Goal: Information Seeking & Learning: Understand process/instructions

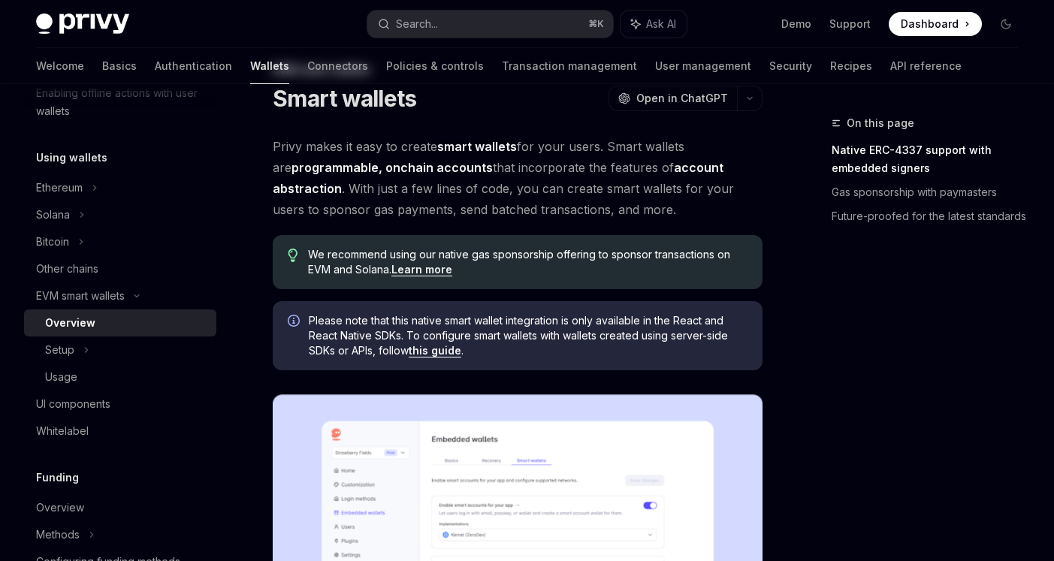
scroll to position [67, 0]
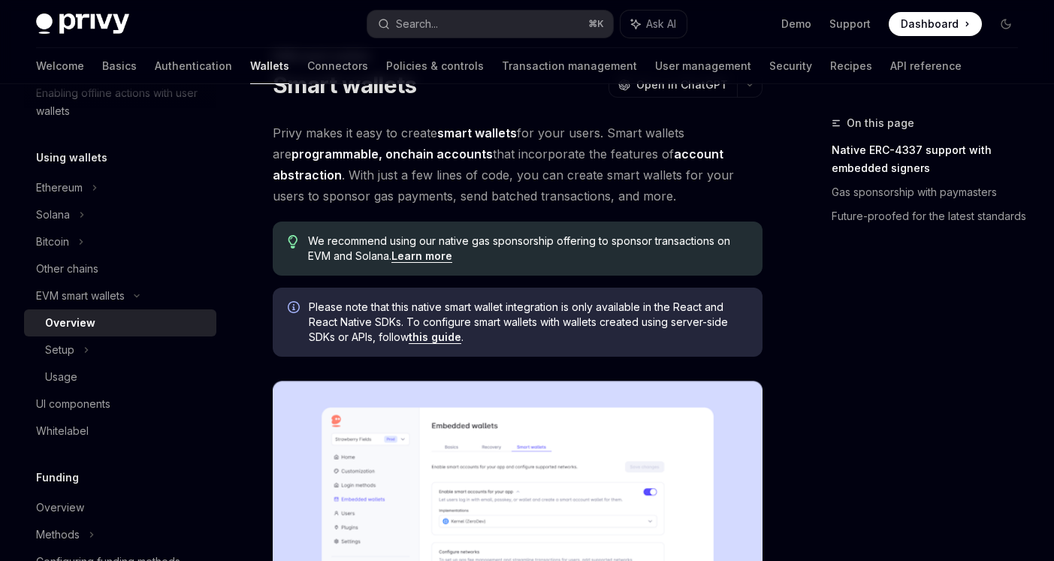
click at [439, 339] on link "this guide" at bounding box center [435, 337] width 53 height 14
type textarea "*"
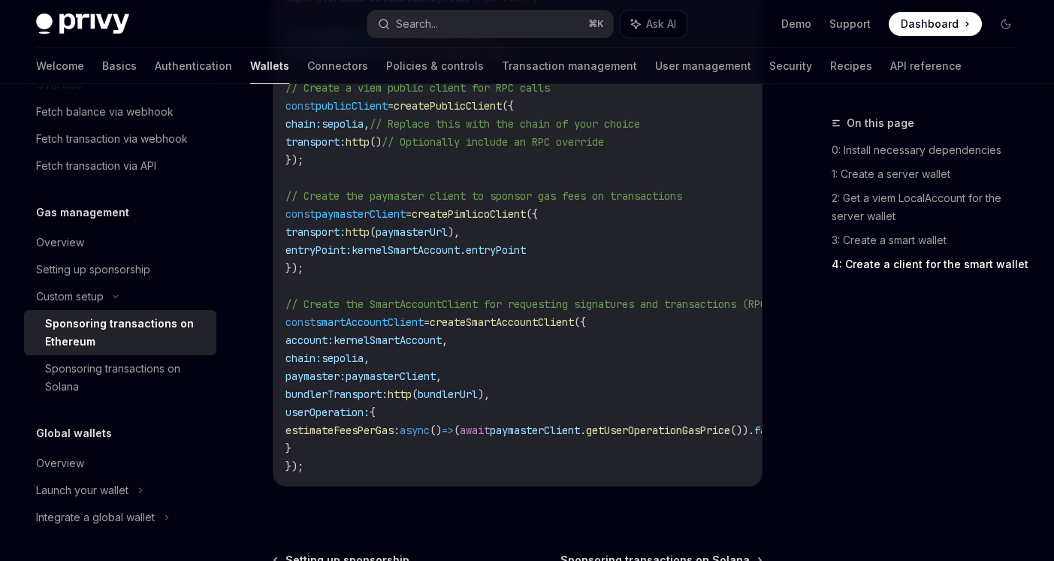
scroll to position [1939, 0]
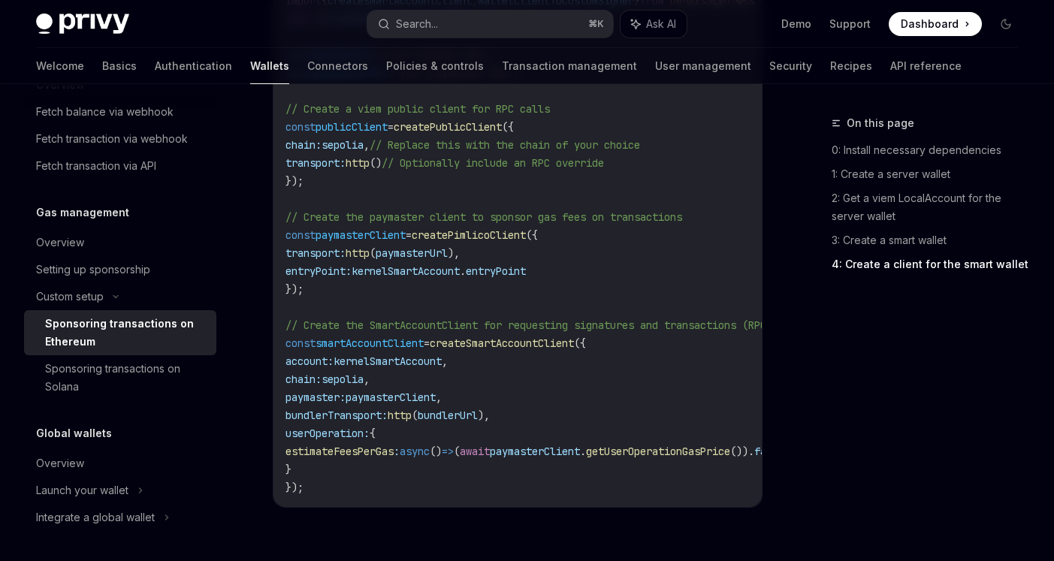
scroll to position [2155, 0]
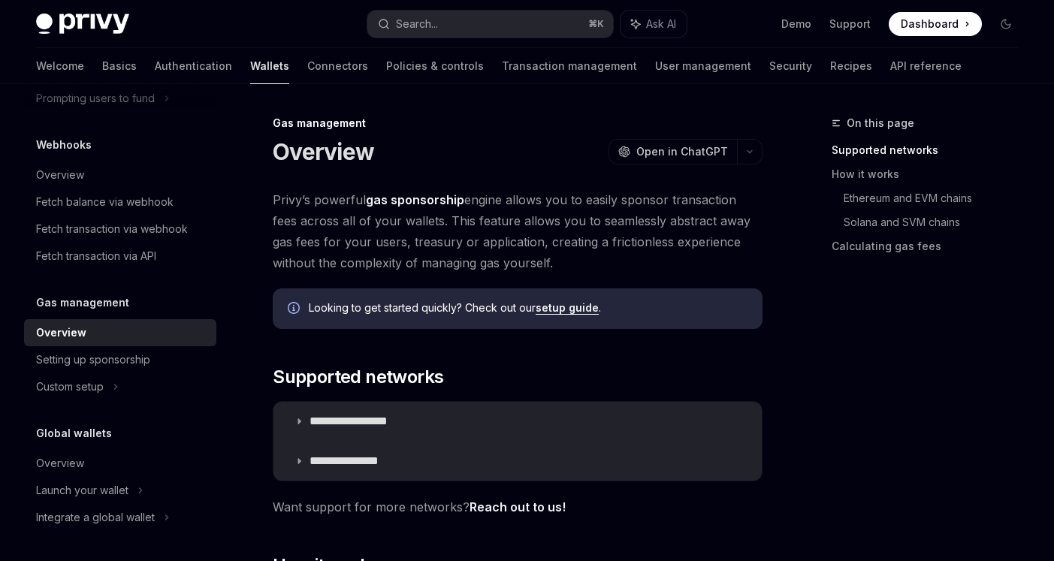
click at [948, 24] on span "Dashboard" at bounding box center [929, 24] width 58 height 15
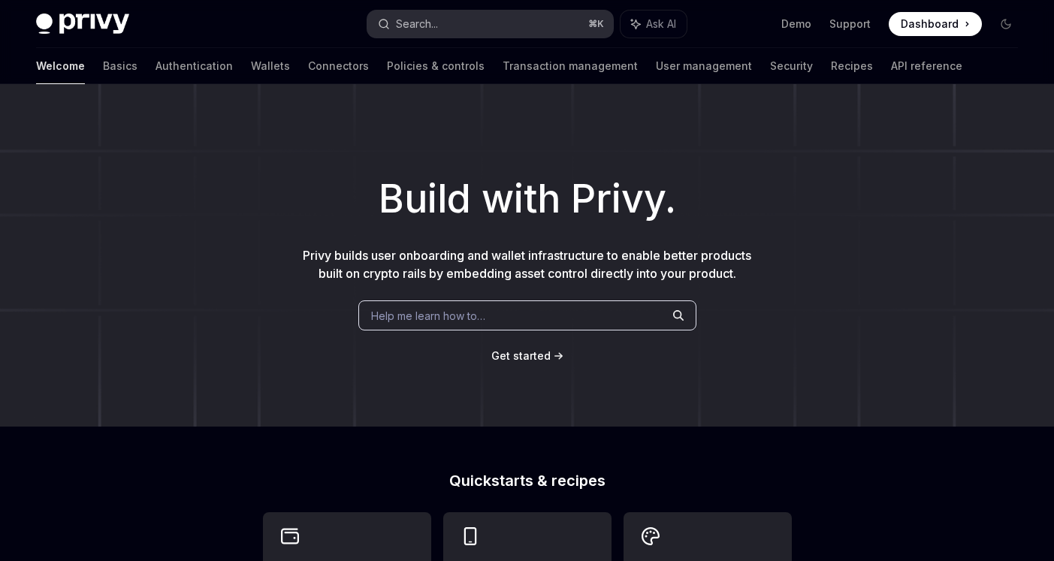
click at [458, 22] on button "Search... ⌘ K" at bounding box center [490, 24] width 246 height 27
type textarea "*"
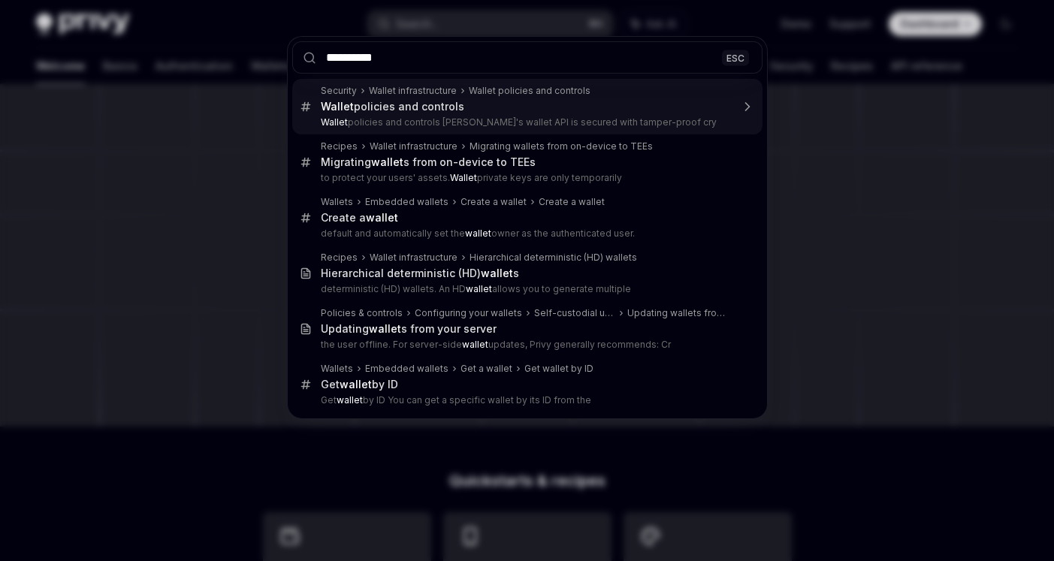
type input "**********"
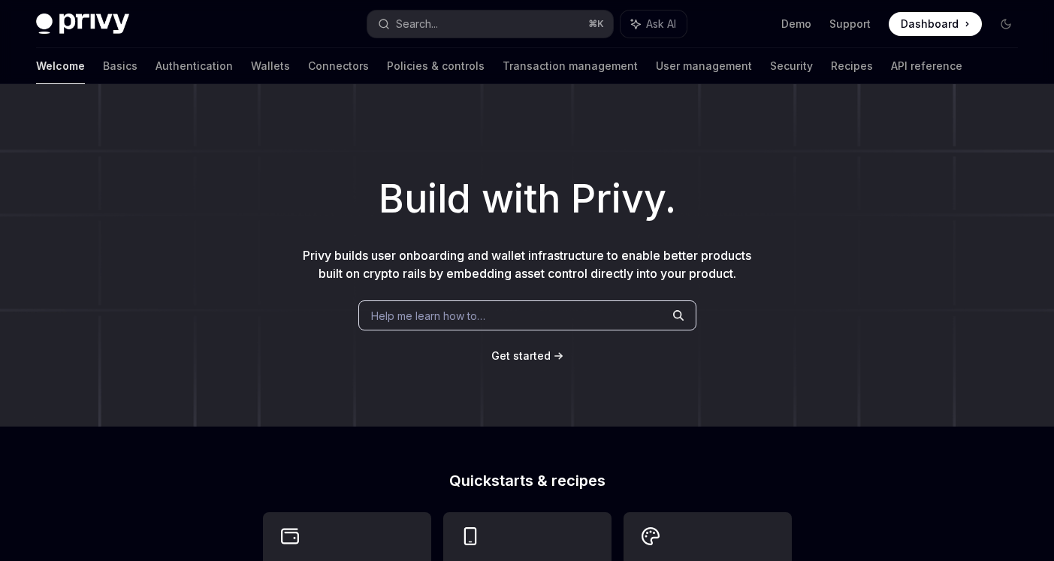
scroll to position [84, 0]
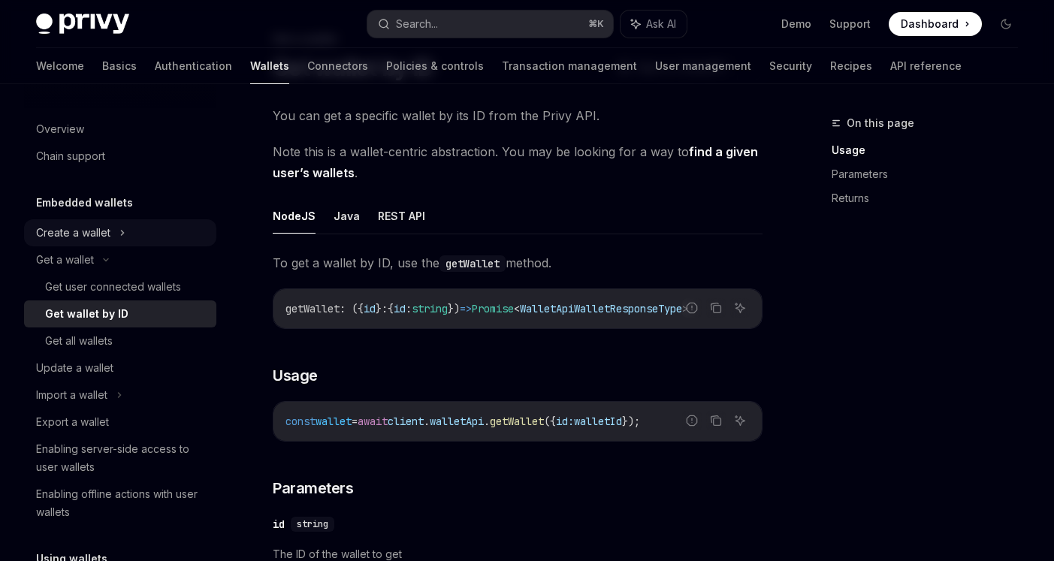
click at [99, 228] on div "Create a wallet" at bounding box center [73, 233] width 74 height 18
type textarea "*"
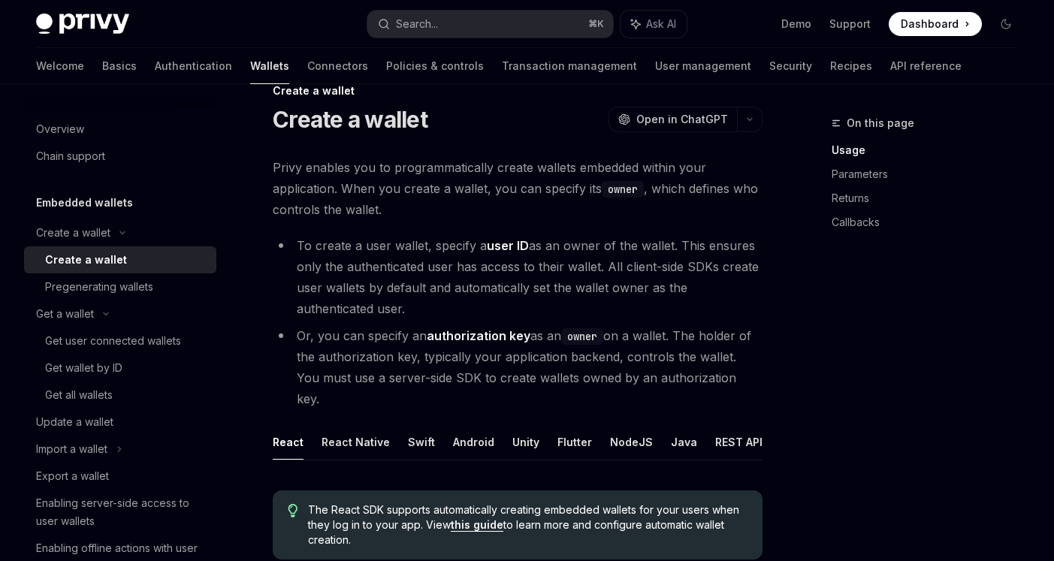
scroll to position [31, 0]
click at [497, 353] on li "Or, you can specify an authorization key as an owner on a wallet. The holder of…" at bounding box center [518, 369] width 490 height 84
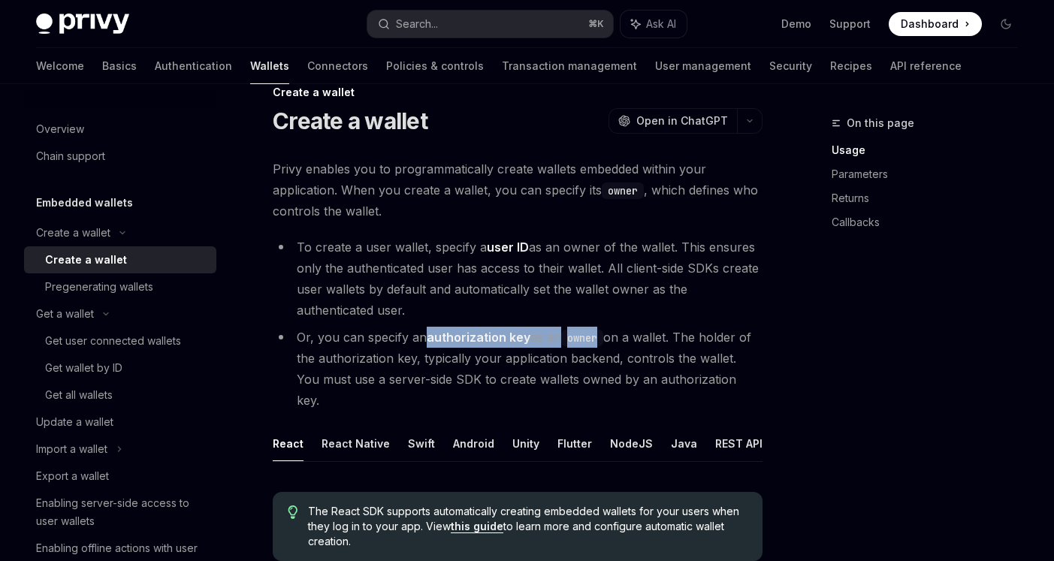
drag, startPoint x: 429, startPoint y: 339, endPoint x: 605, endPoint y: 341, distance: 176.5
click at [605, 341] on li "Or, you can specify an authorization key as an owner on a wallet. The holder of…" at bounding box center [518, 369] width 490 height 84
copy li "authorization key as an owner"
